Goal: Task Accomplishment & Management: Use online tool/utility

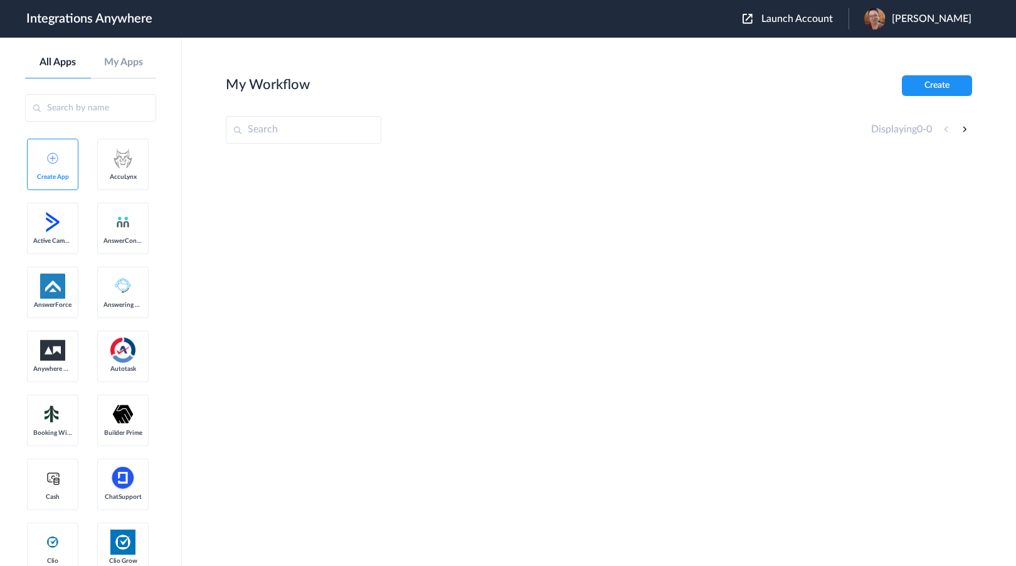
drag, startPoint x: 112, startPoint y: 220, endPoint x: 122, endPoint y: 227, distance: 11.3
click at [833, 20] on span "Launch Account" at bounding box center [798, 19] width 72 height 10
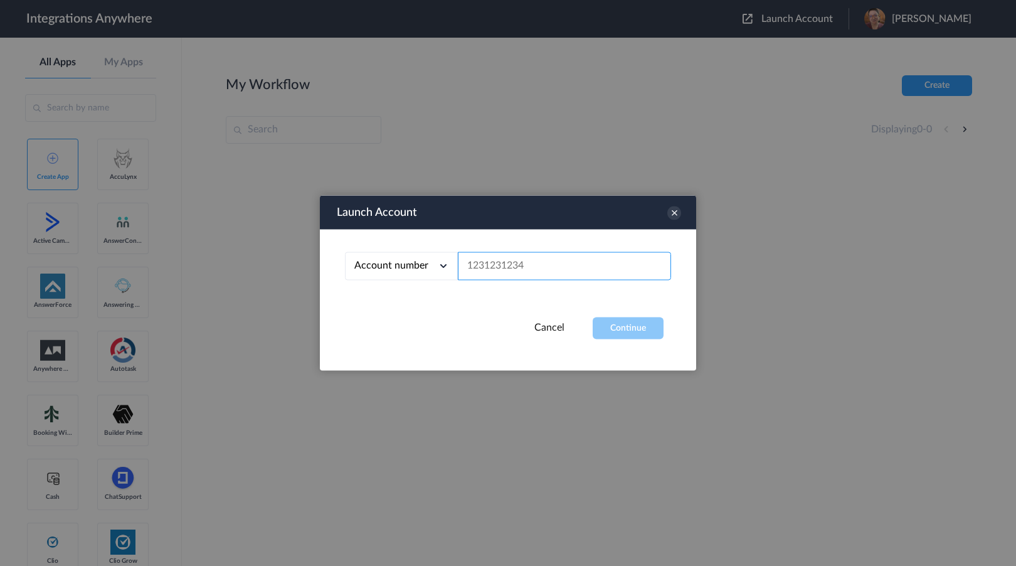
click at [550, 269] on input "text" at bounding box center [564, 266] width 213 height 28
paste input "9802432176"
click at [613, 330] on button "Continue" at bounding box center [628, 328] width 71 height 22
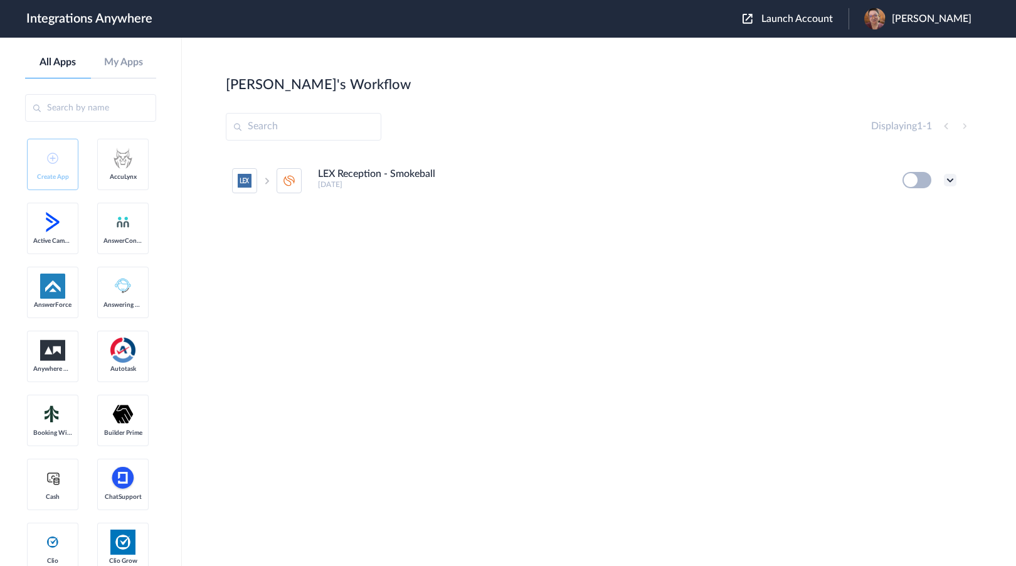
click at [948, 181] on icon at bounding box center [950, 180] width 13 height 13
click at [929, 205] on li "Edit" at bounding box center [916, 209] width 82 height 23
click at [953, 182] on icon at bounding box center [950, 180] width 13 height 13
click at [821, 20] on span "Launch Account" at bounding box center [798, 19] width 72 height 10
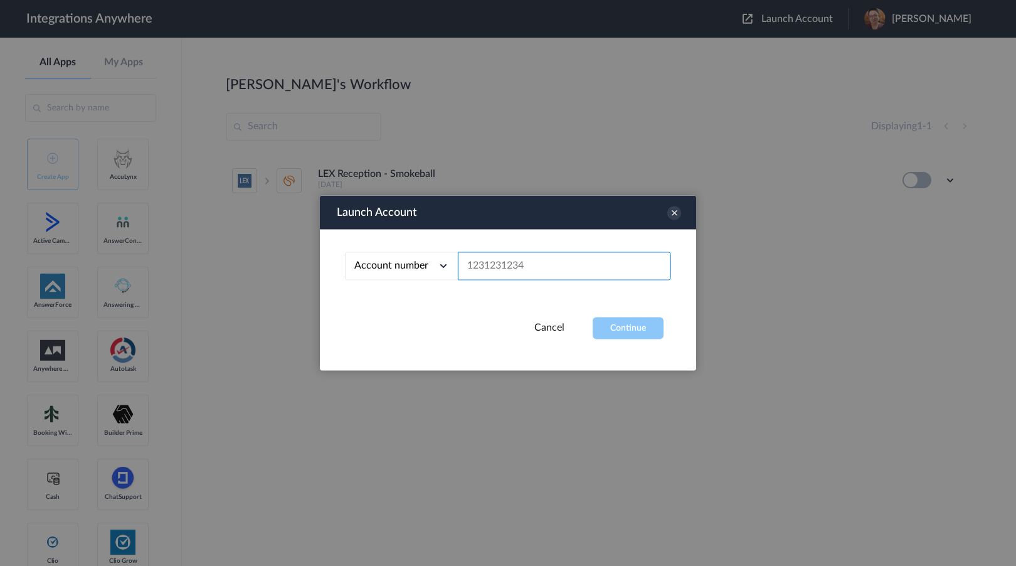
click at [569, 269] on input "text" at bounding box center [564, 266] width 213 height 28
paste input "9802432176"
type input "9802432176"
click at [611, 335] on button "Continue" at bounding box center [628, 328] width 71 height 22
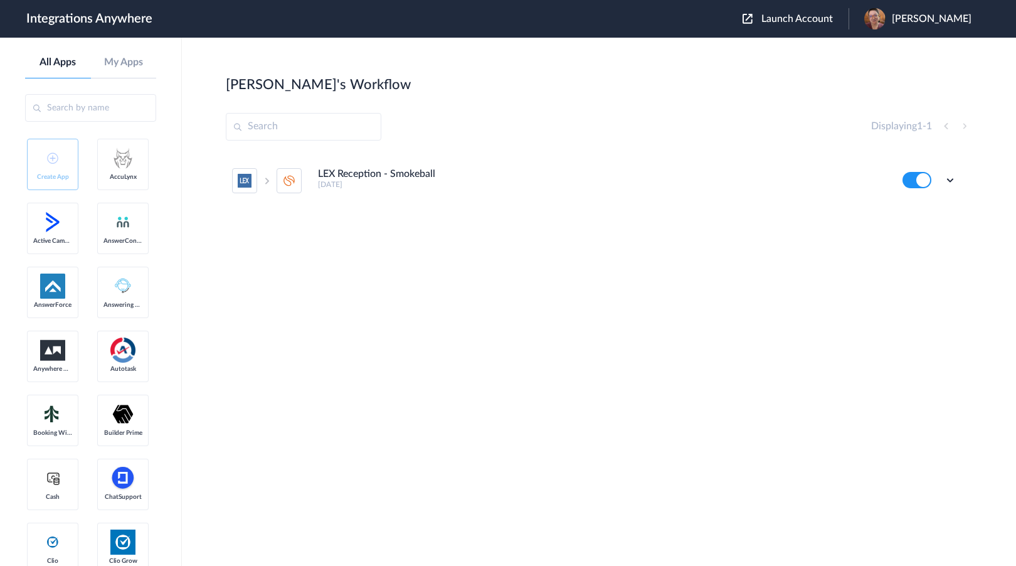
click at [947, 181] on icon at bounding box center [950, 180] width 13 height 13
click at [938, 231] on link "Task history" at bounding box center [915, 232] width 60 height 9
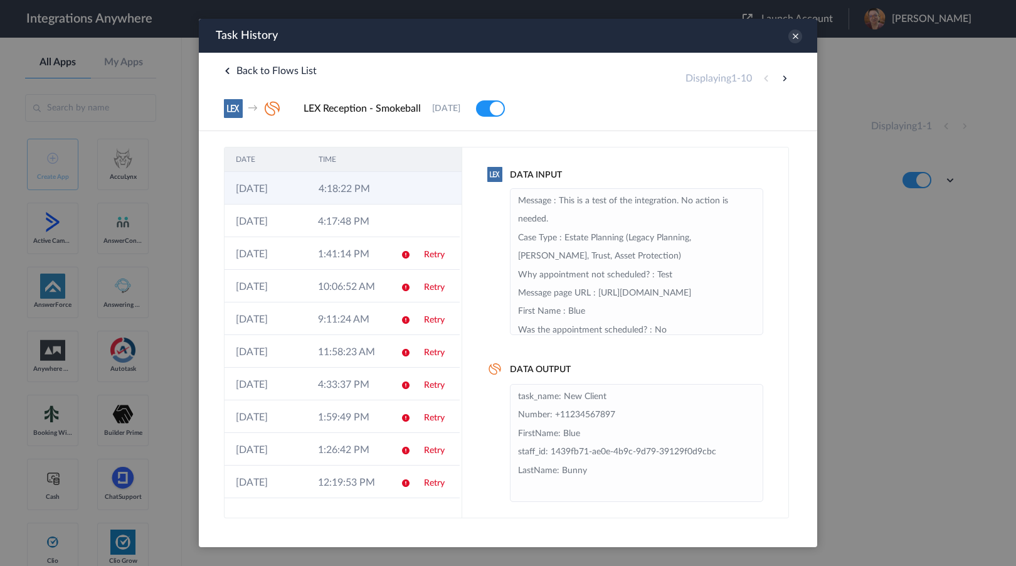
click at [401, 189] on td at bounding box center [403, 188] width 24 height 33
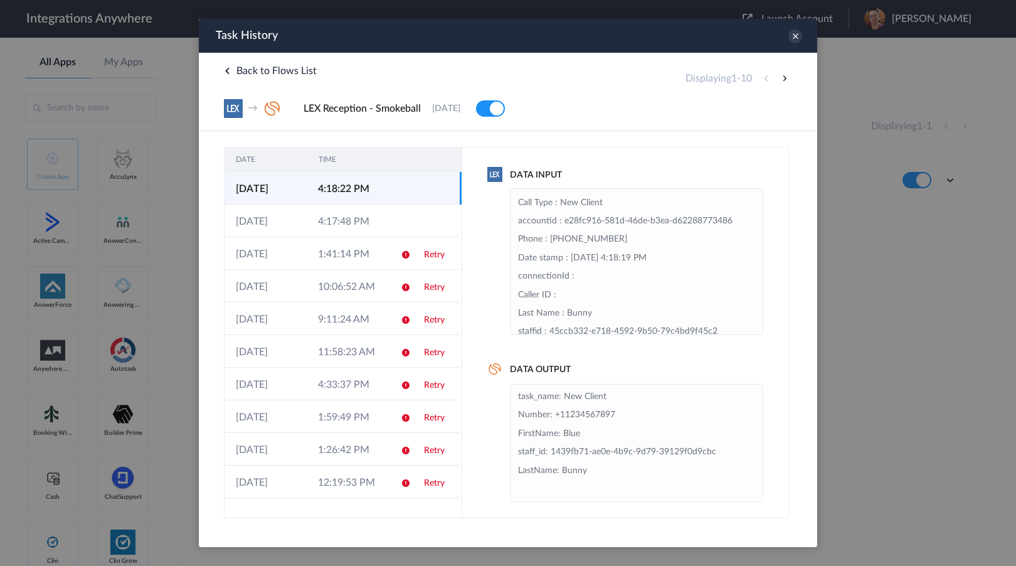
scroll to position [224, 0]
click at [83, 388] on div at bounding box center [508, 283] width 1016 height 566
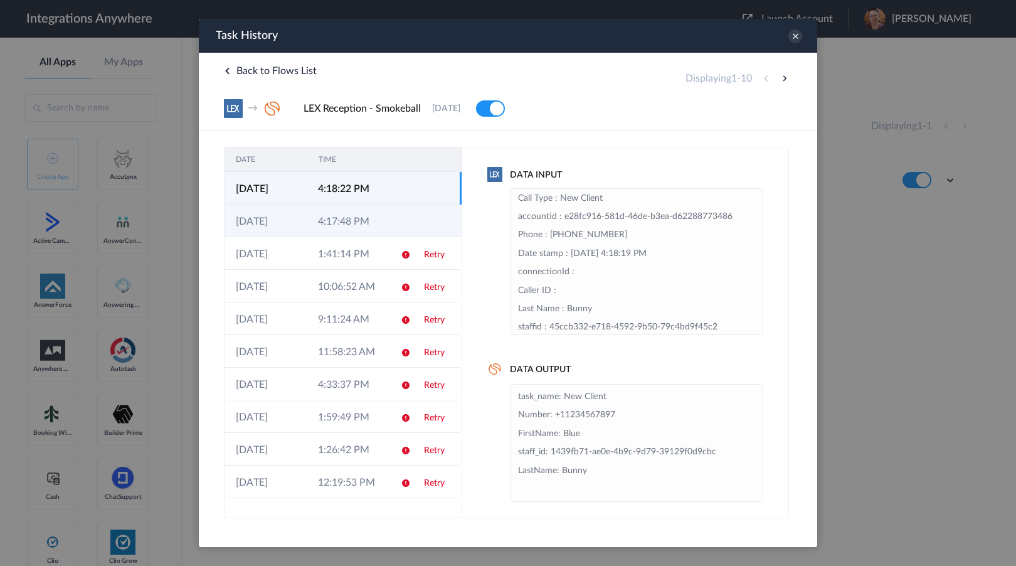
click at [333, 220] on td "4:17:48 PM" at bounding box center [348, 221] width 82 height 33
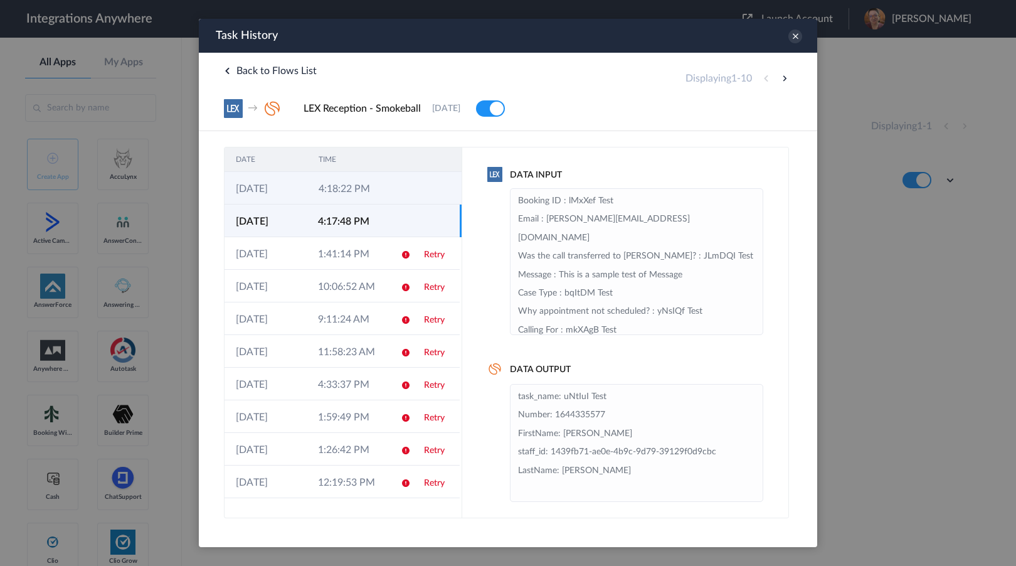
click at [342, 187] on td "4:18:22 PM" at bounding box center [348, 188] width 83 height 33
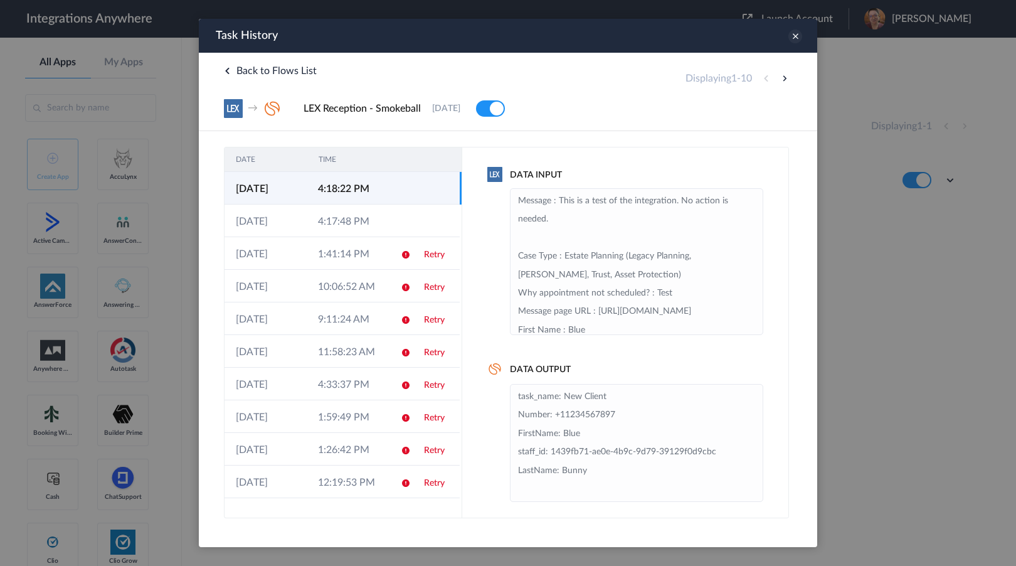
click at [798, 35] on icon at bounding box center [796, 36] width 14 height 14
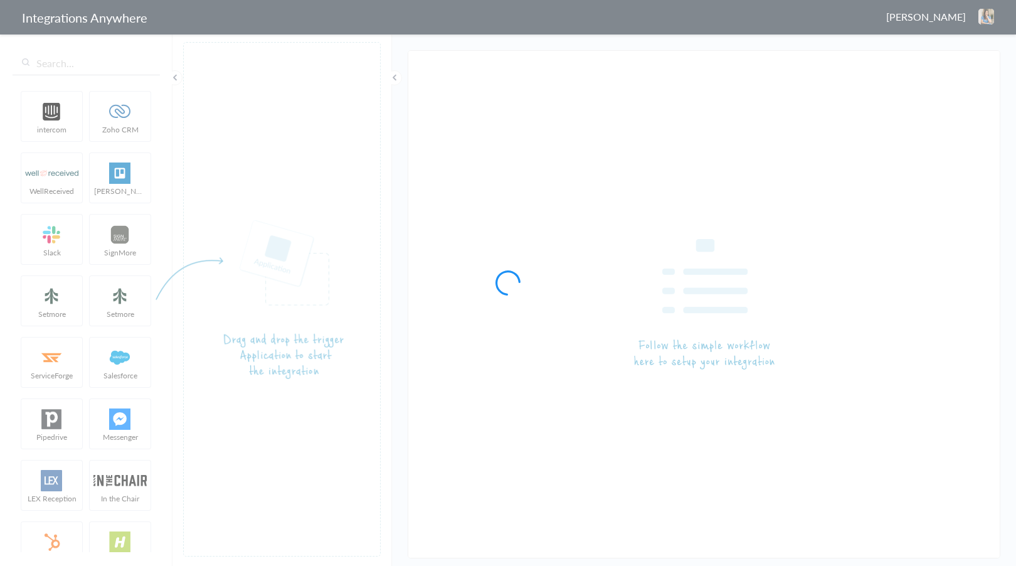
type input "LEX Reception - Smokeball"
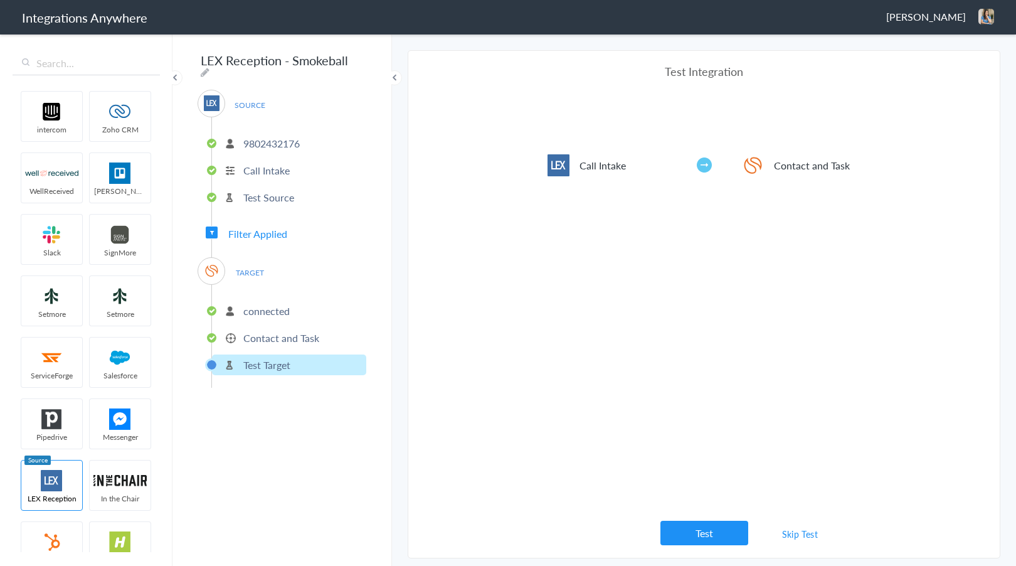
drag, startPoint x: 102, startPoint y: 368, endPoint x: 183, endPoint y: 364, distance: 80.4
click at [102, 368] on ul "intercom Zoho CRM WellReceived Trello Slack SignMore Setmore Setmore ServiceFor…" at bounding box center [86, 319] width 147 height 466
click at [252, 237] on div "SOURCE 9802432176 Call Intake Test Source Filter Applied TARGET connected Conta…" at bounding box center [282, 239] width 169 height 298
click at [252, 230] on span "Filter Applied" at bounding box center [257, 234] width 59 height 14
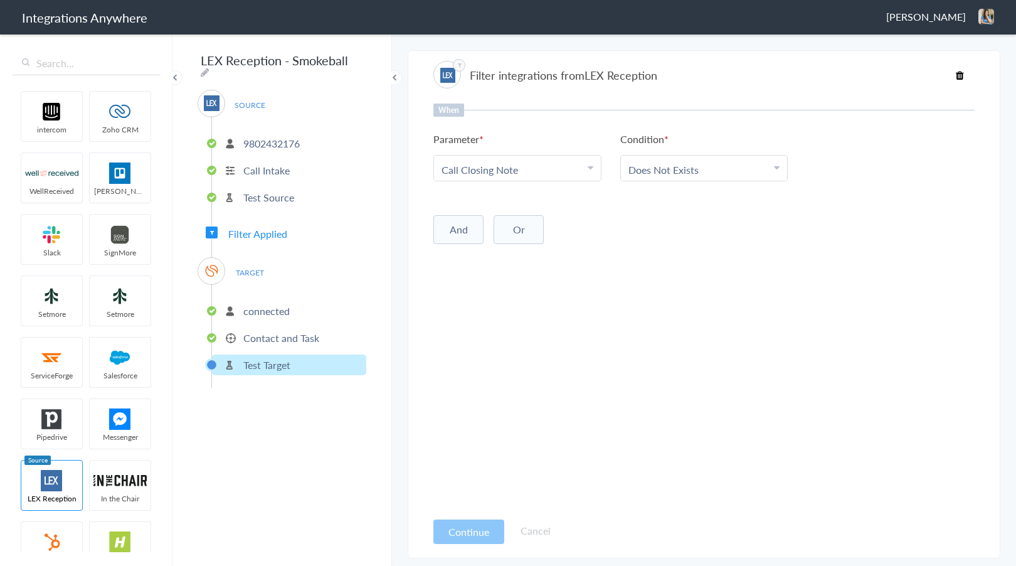
click at [563, 179] on link "Choose Parameter Call Closing Note" at bounding box center [517, 168] width 167 height 25
click at [735, 230] on div "And Or Add Filter" at bounding box center [704, 228] width 541 height 31
click at [449, 234] on button "And" at bounding box center [459, 229] width 50 height 29
click at [489, 251] on span "Choose Parameter" at bounding box center [483, 255] width 82 height 14
click at [496, 297] on input "text" at bounding box center [517, 290] width 167 height 27
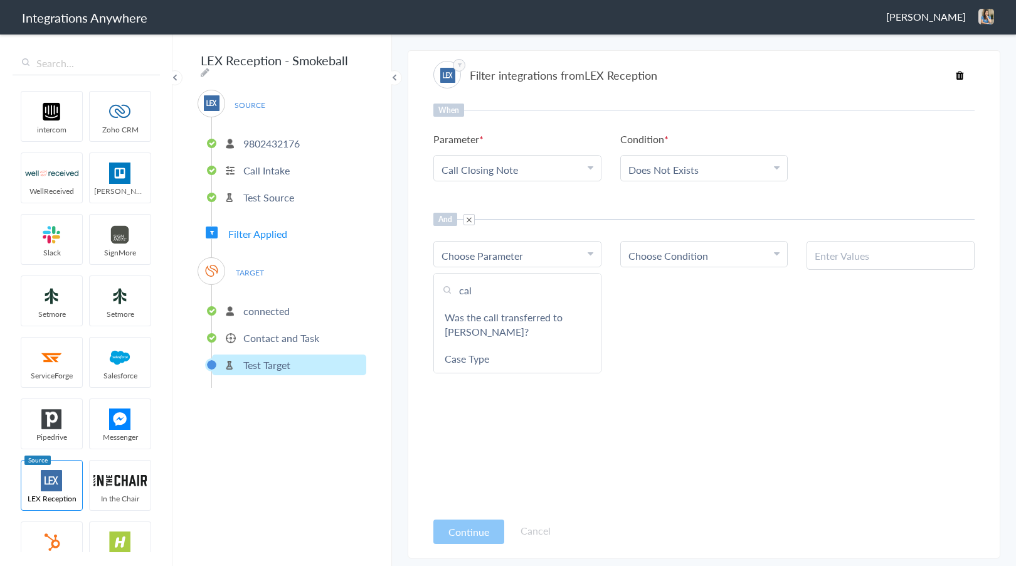
type input "call"
click at [521, 350] on link "Call Type" at bounding box center [517, 359] width 167 height 27
click at [723, 249] on div "Choose Condition" at bounding box center [705, 255] width 152 height 14
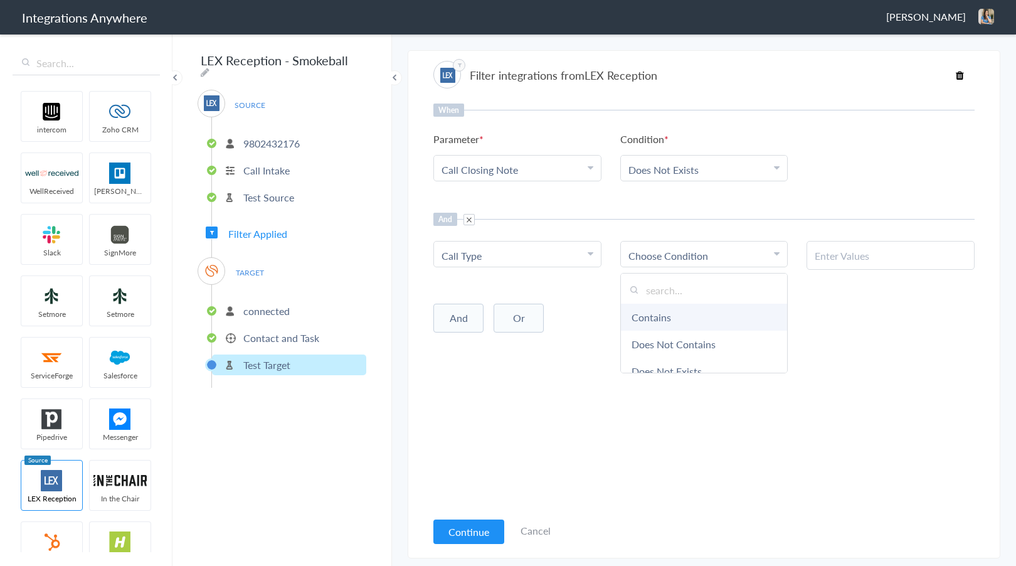
scroll to position [1, 0]
click at [667, 314] on link "Contains" at bounding box center [704, 315] width 167 height 27
click at [880, 260] on input "text" at bounding box center [891, 255] width 152 height 14
click at [888, 270] on div "When Parameter Choose Parameter Call Closing Note First Name Last Name Email Ph…" at bounding box center [704, 307] width 541 height 407
click at [842, 254] on input "text" at bounding box center [891, 255] width 152 height 14
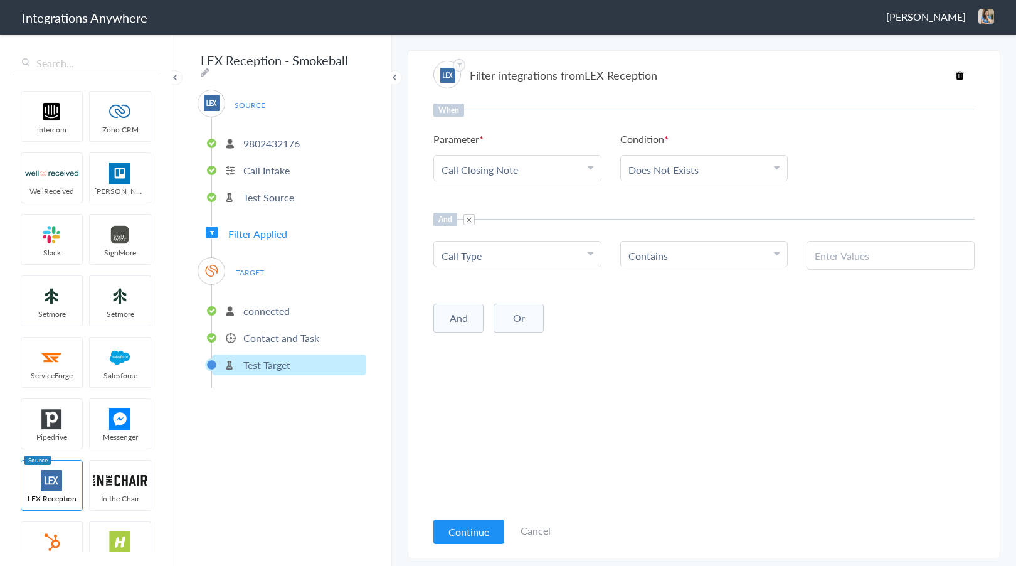
paste input "New Client"
type input "New Client"
click at [815, 356] on div "When Parameter Choose Parameter Call Closing Note First Name Last Name Email Ph…" at bounding box center [704, 307] width 541 height 407
click at [442, 535] on button "Continue" at bounding box center [469, 532] width 71 height 24
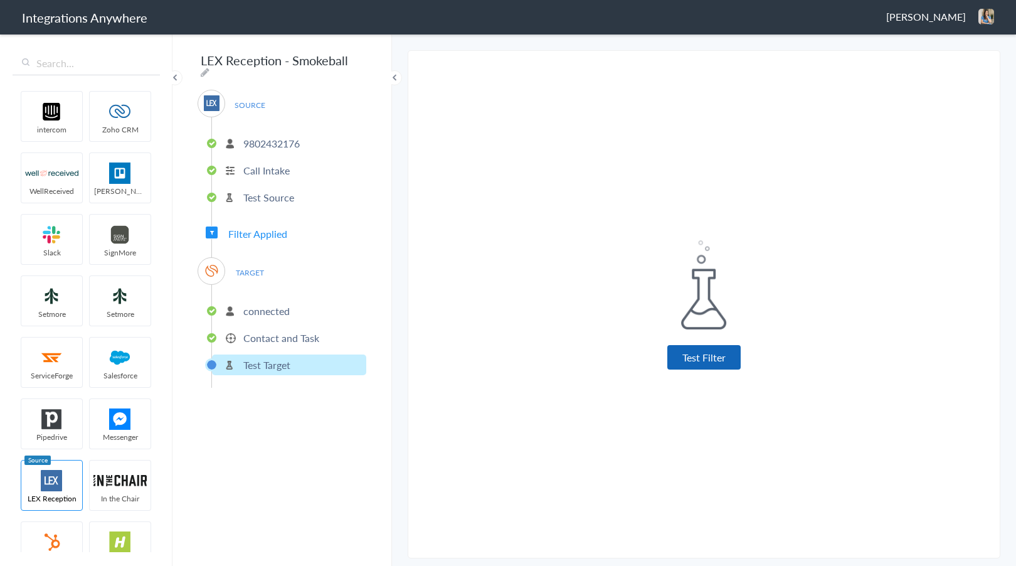
click at [695, 365] on button "Test Filter" at bounding box center [704, 357] width 73 height 24
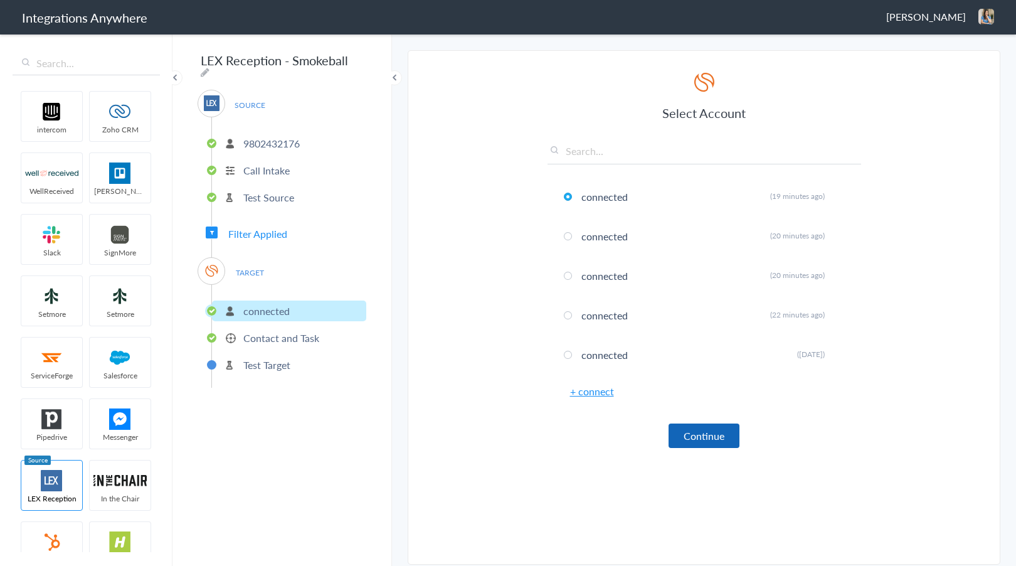
click at [705, 427] on button "Continue" at bounding box center [704, 436] width 71 height 24
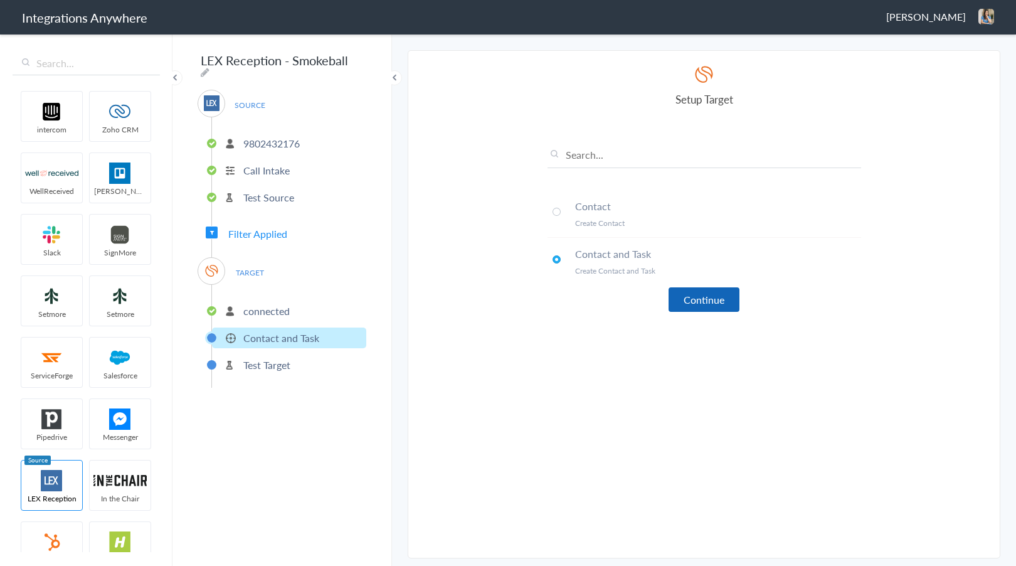
click at [685, 299] on button "Continue" at bounding box center [704, 299] width 71 height 24
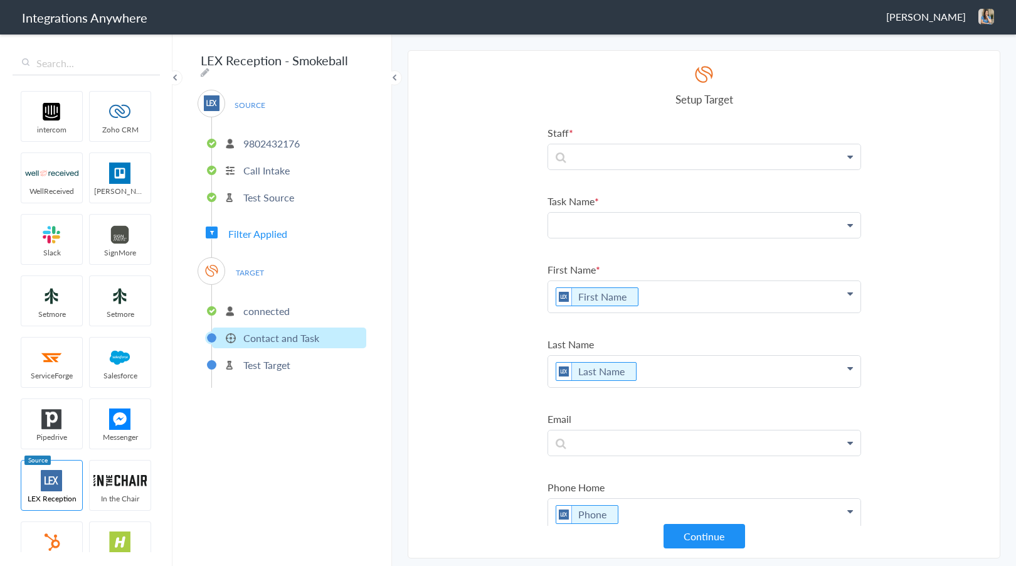
click at [616, 229] on p at bounding box center [704, 225] width 312 height 25
click at [619, 230] on p "new" at bounding box center [704, 225] width 312 height 25
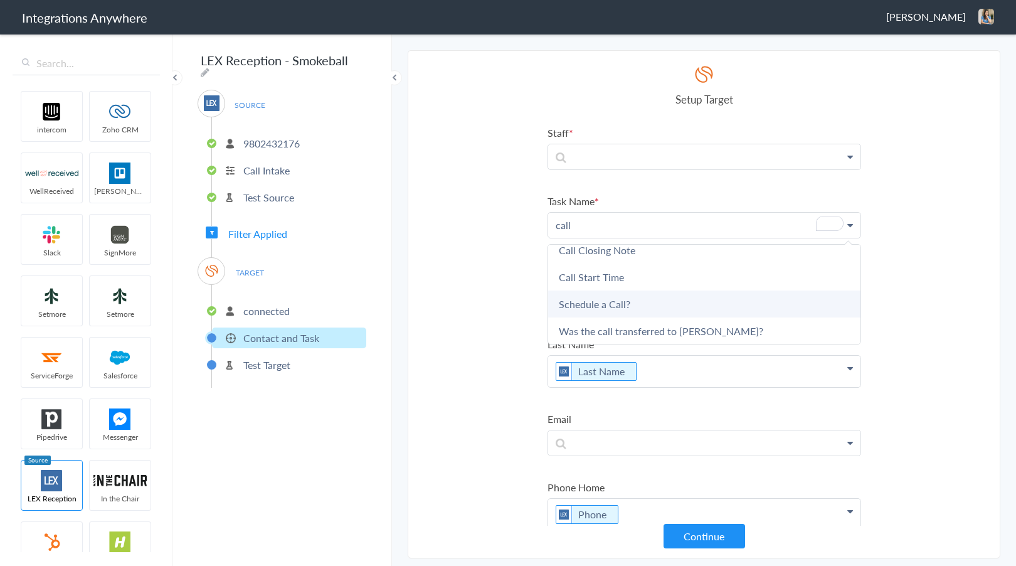
scroll to position [174, 0]
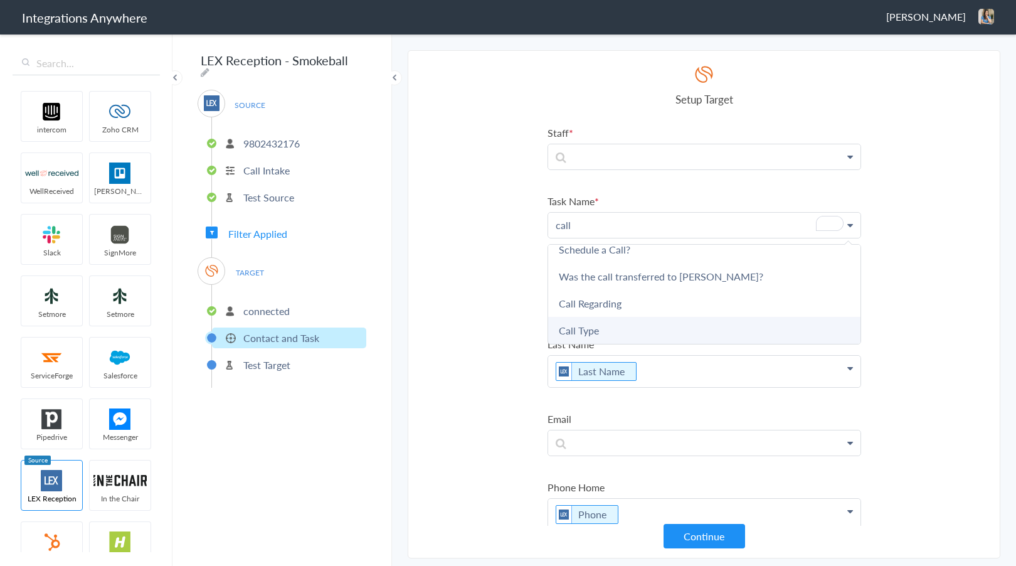
click at [633, 333] on link "Call Type" at bounding box center [704, 330] width 312 height 27
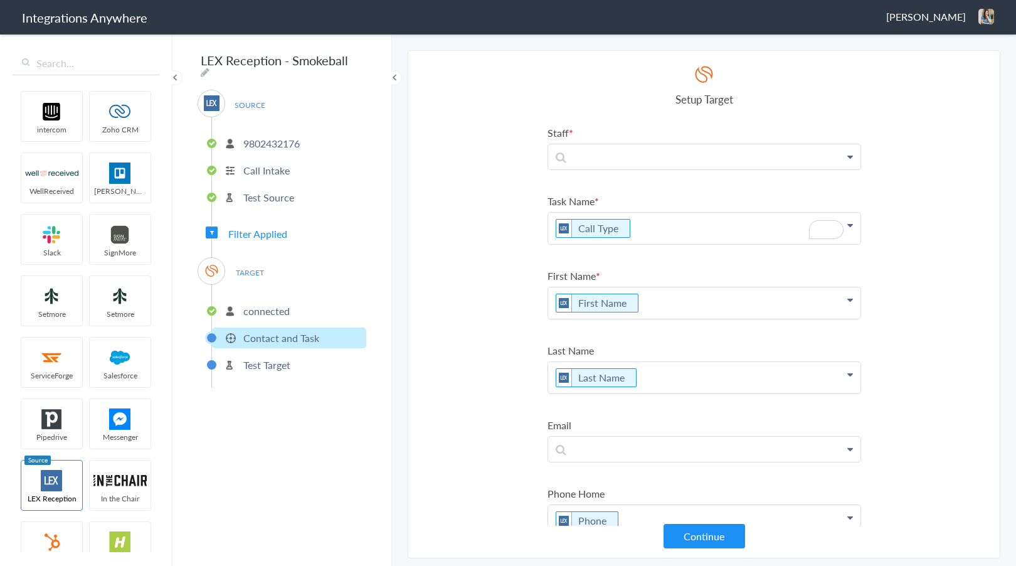
click at [613, 144] on div at bounding box center [705, 157] width 314 height 26
click at [613, 149] on p "To enrich screen reader interactions, please activate Accessibility in Grammarl…" at bounding box center [704, 156] width 312 height 25
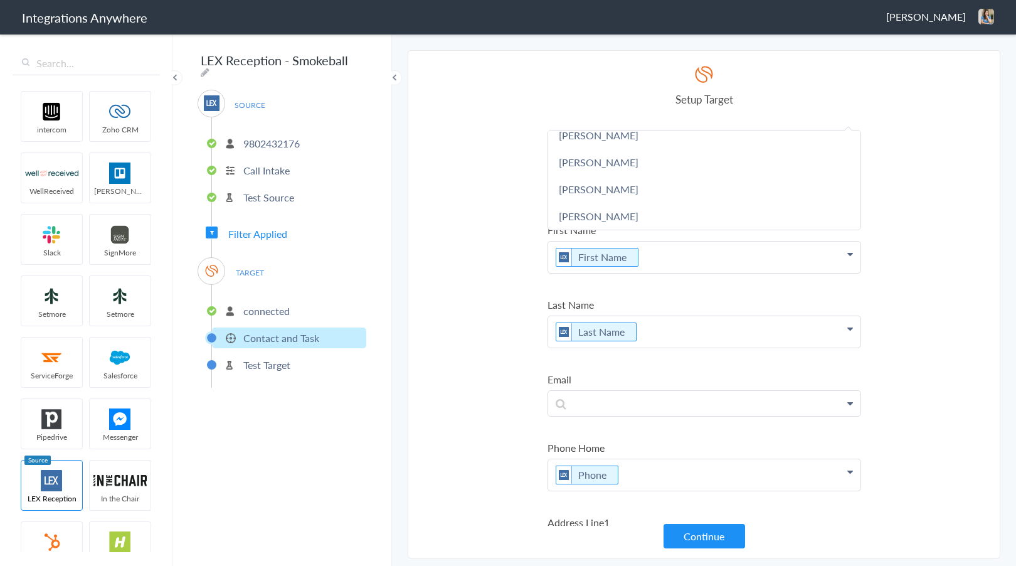
scroll to position [0, 0]
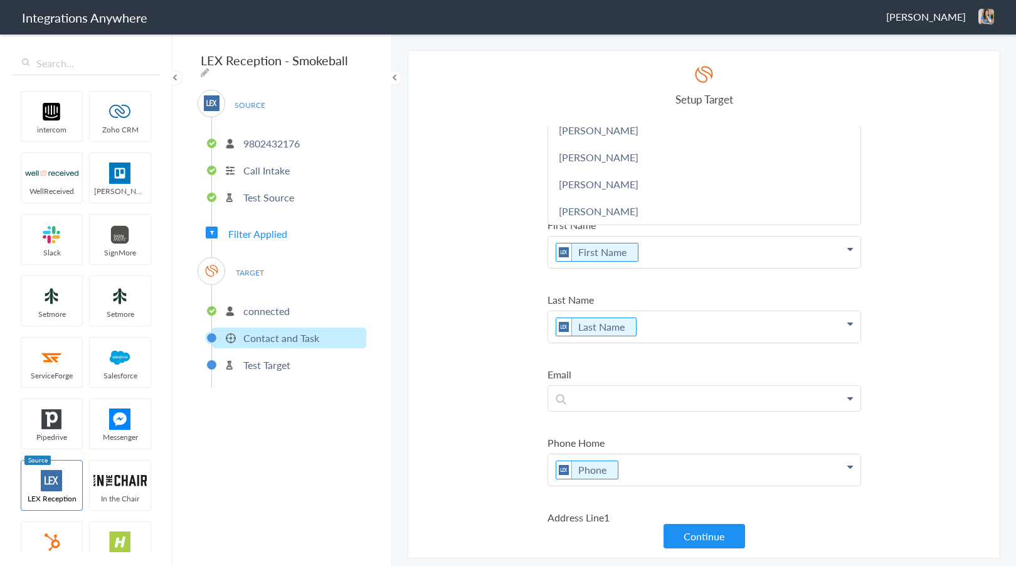
click at [495, 341] on section "Select Account 3185134291 Rename Delete (4 months ago) 9802432176 Rename Delete…" at bounding box center [704, 304] width 593 height 508
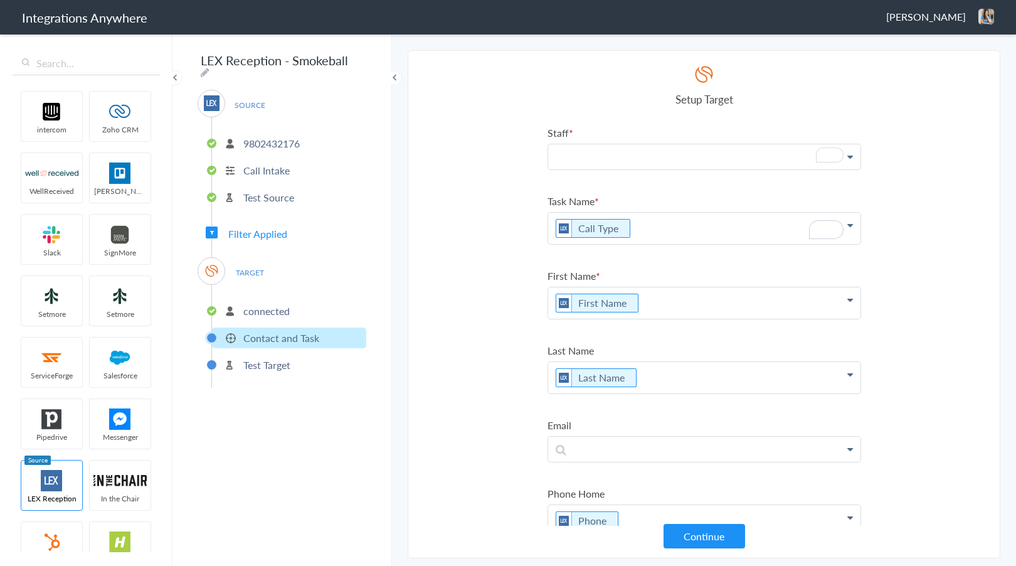
click at [632, 152] on p "To enrich screen reader interactions, please activate Accessibility in Grammarl…" at bounding box center [704, 156] width 312 height 25
drag, startPoint x: 631, startPoint y: 190, endPoint x: 518, endPoint y: 233, distance: 120.4
click at [630, 190] on link "Jennifer Bondy" at bounding box center [704, 181] width 312 height 27
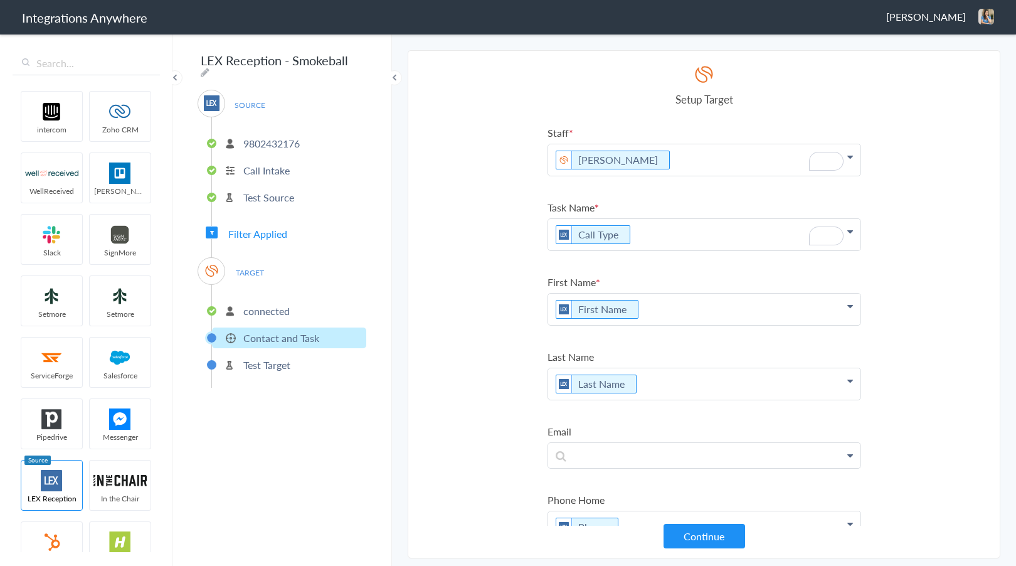
click at [479, 254] on section "Select Account 3185134291 Rename Delete (4 months ago) 9802432176 Rename Delete…" at bounding box center [704, 304] width 593 height 508
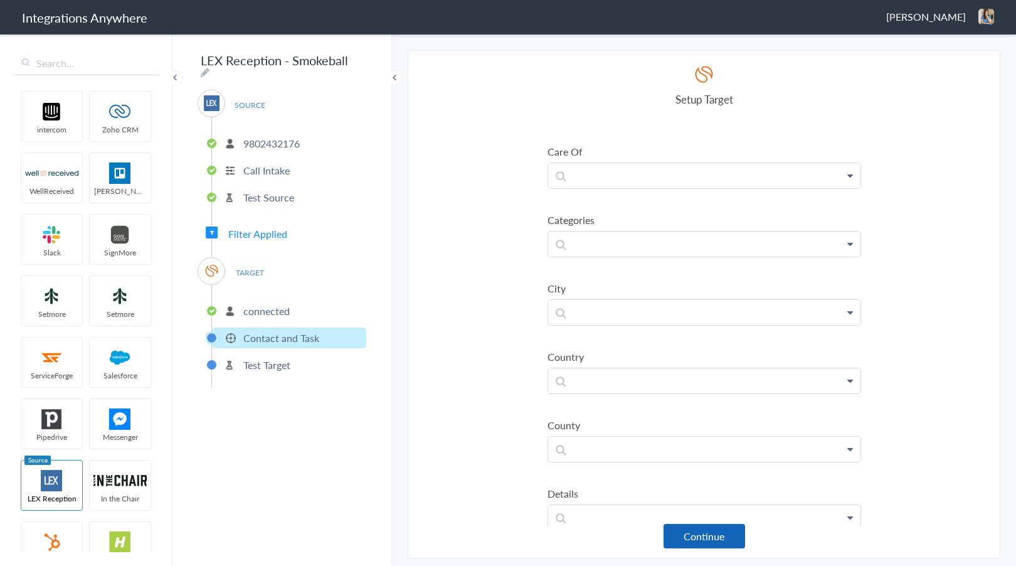
click at [705, 535] on button "Continue" at bounding box center [705, 536] width 82 height 24
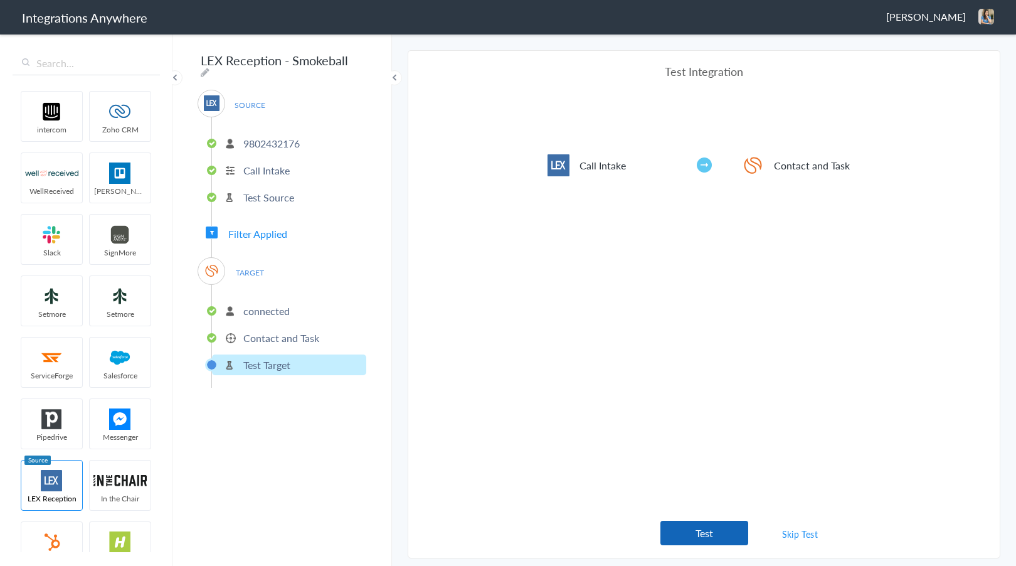
click at [692, 532] on button "Test" at bounding box center [705, 533] width 88 height 24
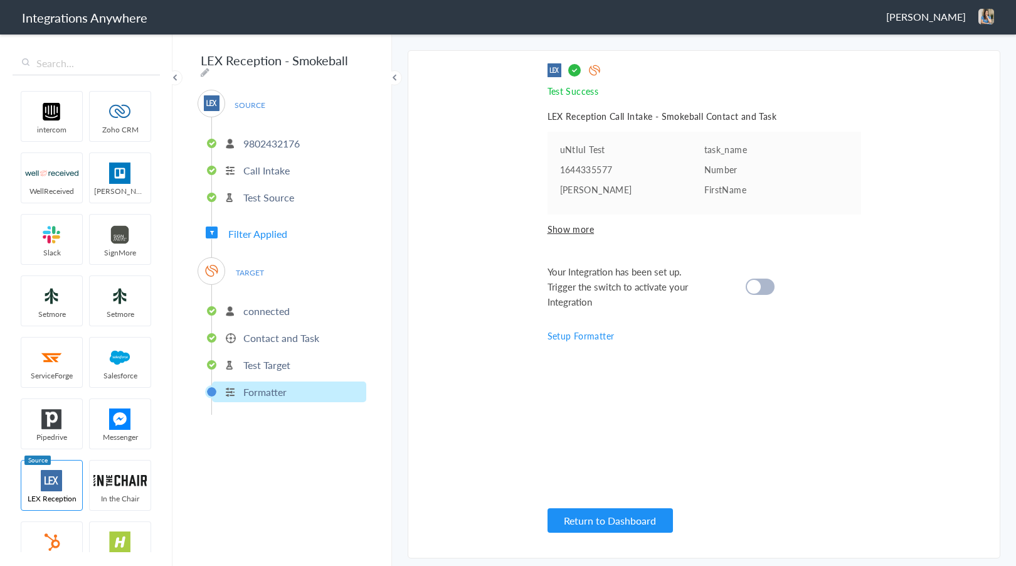
click at [771, 281] on div at bounding box center [760, 287] width 29 height 16
click at [129, 248] on ul "intercom Zoho CRM WellReceived Trello Slack SignMore Setmore Setmore ServiceFor…" at bounding box center [86, 319] width 147 height 466
